Goal: Navigation & Orientation: Understand site structure

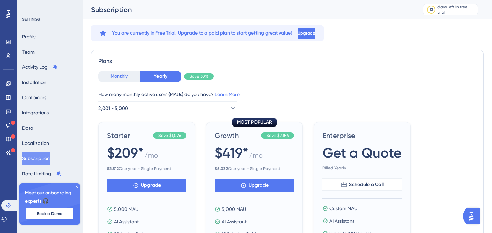
click at [121, 76] on button "Monthly" at bounding box center [118, 76] width 41 height 11
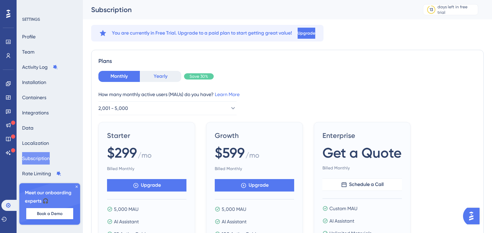
click at [158, 76] on button "Yearly" at bounding box center [160, 76] width 41 height 11
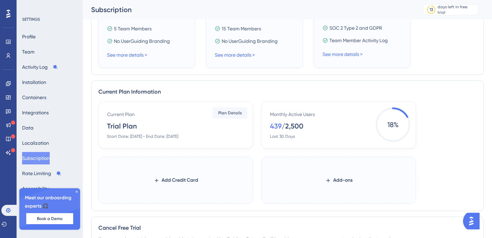
scroll to position [305, 0]
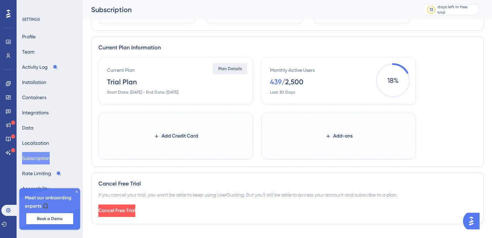
click at [232, 71] on button "Plan Details" at bounding box center [230, 68] width 35 height 11
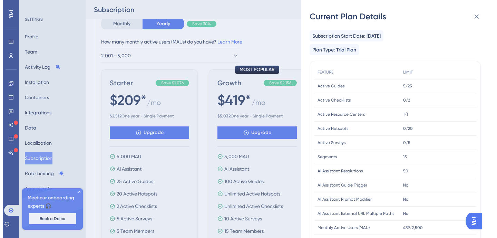
scroll to position [0, 0]
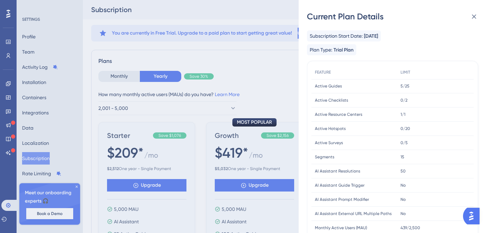
click at [9, 85] on div "Current Plan Details Subscription Start Date: [DATE] Plan Type: Trial Plan FEAT…" at bounding box center [246, 116] width 492 height 233
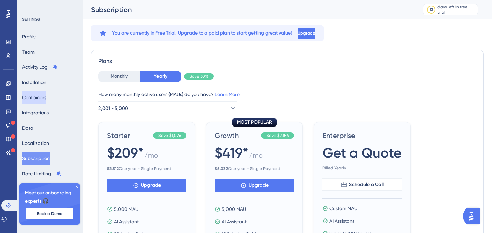
click at [46, 98] on button "Containers" at bounding box center [34, 97] width 24 height 12
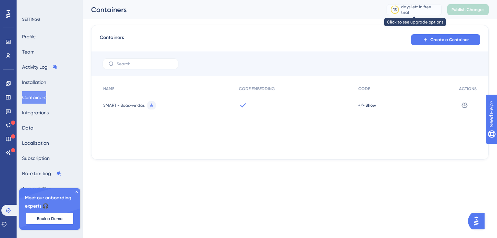
click at [420, 9] on div "days left in free trial" at bounding box center [420, 9] width 38 height 11
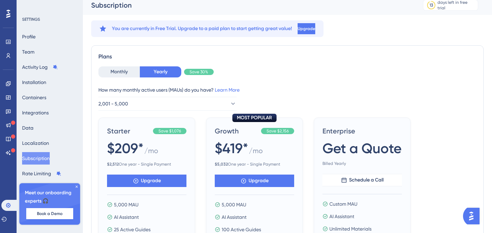
scroll to position [5, 0]
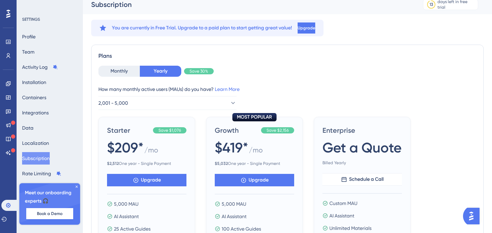
click at [201, 70] on span "Save 30%" at bounding box center [199, 71] width 19 height 6
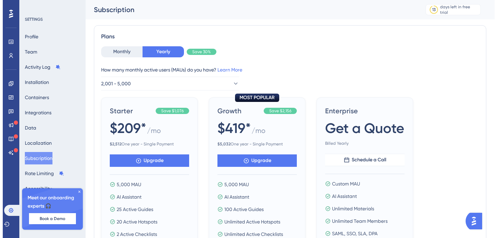
scroll to position [0, 0]
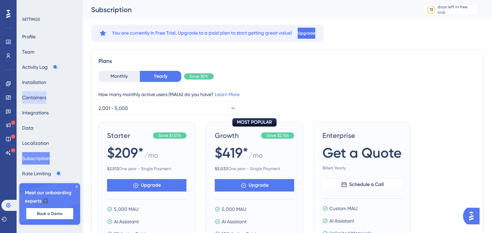
click at [35, 100] on button "Containers" at bounding box center [34, 97] width 24 height 12
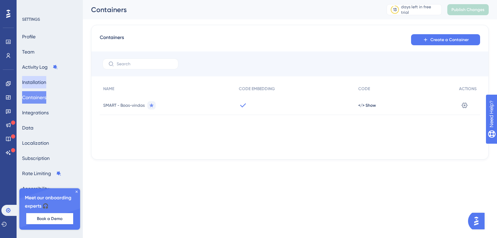
click at [46, 79] on button "Installation" at bounding box center [34, 82] width 24 height 12
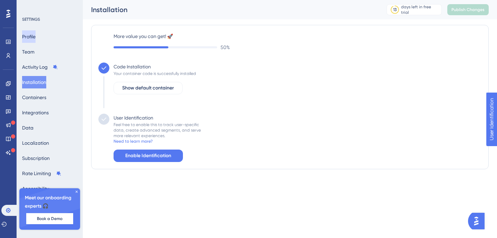
click at [36, 35] on button "Profile" at bounding box center [28, 36] width 13 height 12
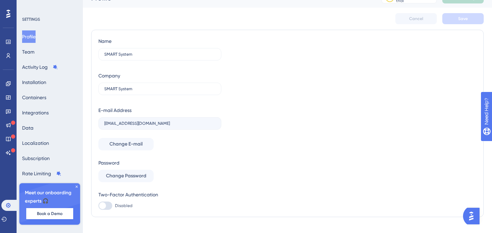
scroll to position [23, 0]
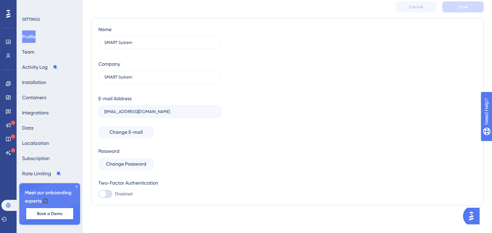
click at [475, 217] on img "Open AI Assistant Launcher" at bounding box center [471, 216] width 12 height 12
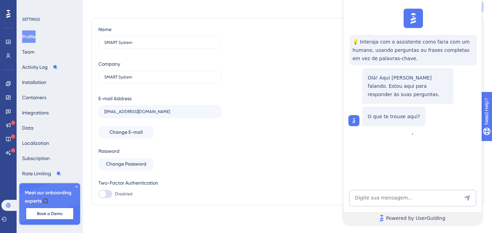
scroll to position [0, 0]
click at [286, 87] on div "Name SMART System Company SMART System E-mail Address [EMAIL_ADDRESS][DOMAIN_NA…" at bounding box center [287, 111] width 378 height 173
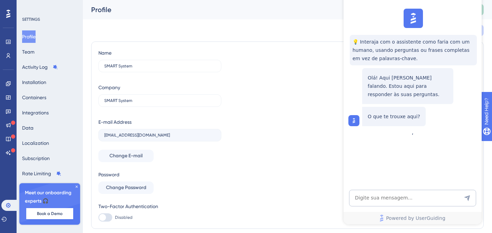
click at [315, 38] on div "Cancel Save" at bounding box center [287, 30] width 393 height 22
click at [10, 15] on icon at bounding box center [8, 14] width 4 height 8
click at [10, 41] on icon at bounding box center [9, 42] width 6 height 6
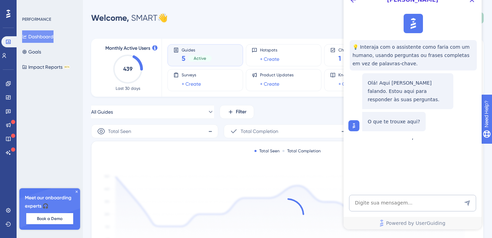
click at [261, 23] on div "Welcome, SMART 👋 13 days left in free trial Click to see upgrade options Publis…" at bounding box center [287, 18] width 393 height 14
click at [470, 1] on icon "Close Button" at bounding box center [472, 0] width 8 height 8
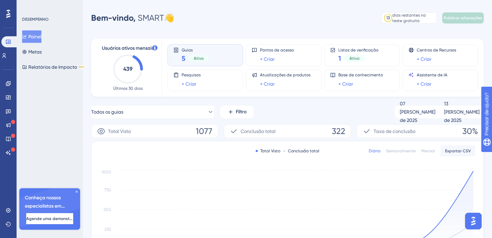
click at [303, 27] on div "Desempenho Usuários Noivado Widgets Opinião Atualizações de produtos Base de co…" at bounding box center [287, 220] width 409 height 418
click at [7, 54] on icon at bounding box center [4, 56] width 6 height 6
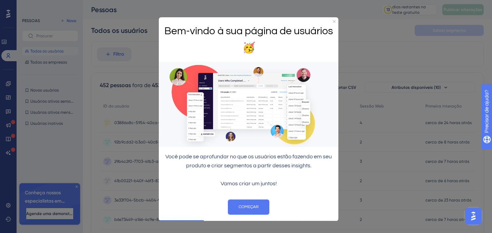
scroll to position [1, 0]
click at [246, 206] on font "COMEÇAR" at bounding box center [249, 206] width 20 height 4
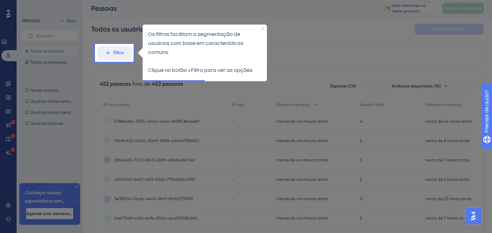
click at [264, 28] on icon "Fechar visualização" at bounding box center [262, 28] width 3 height 3
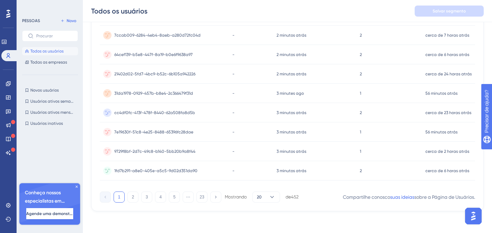
scroll to position [322, 0]
click at [123, 112] on font "cc4df0fc-413f-478f-8440-62a508fa8d5b" at bounding box center [154, 112] width 81 height 5
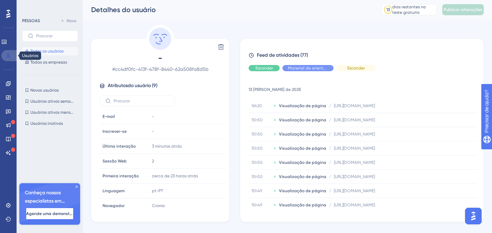
click at [7, 56] on icon at bounding box center [9, 55] width 4 height 5
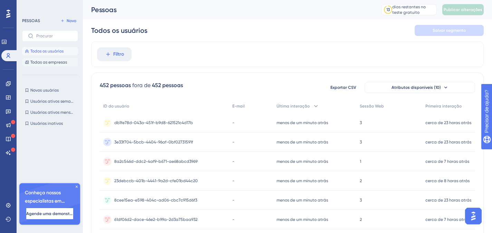
click at [50, 63] on font "Todas as empresas" at bounding box center [48, 62] width 37 height 5
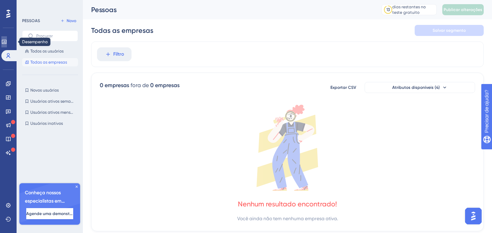
click at [6, 41] on icon at bounding box center [4, 42] width 6 height 6
